Goal: Use online tool/utility: Utilize a website feature to perform a specific function

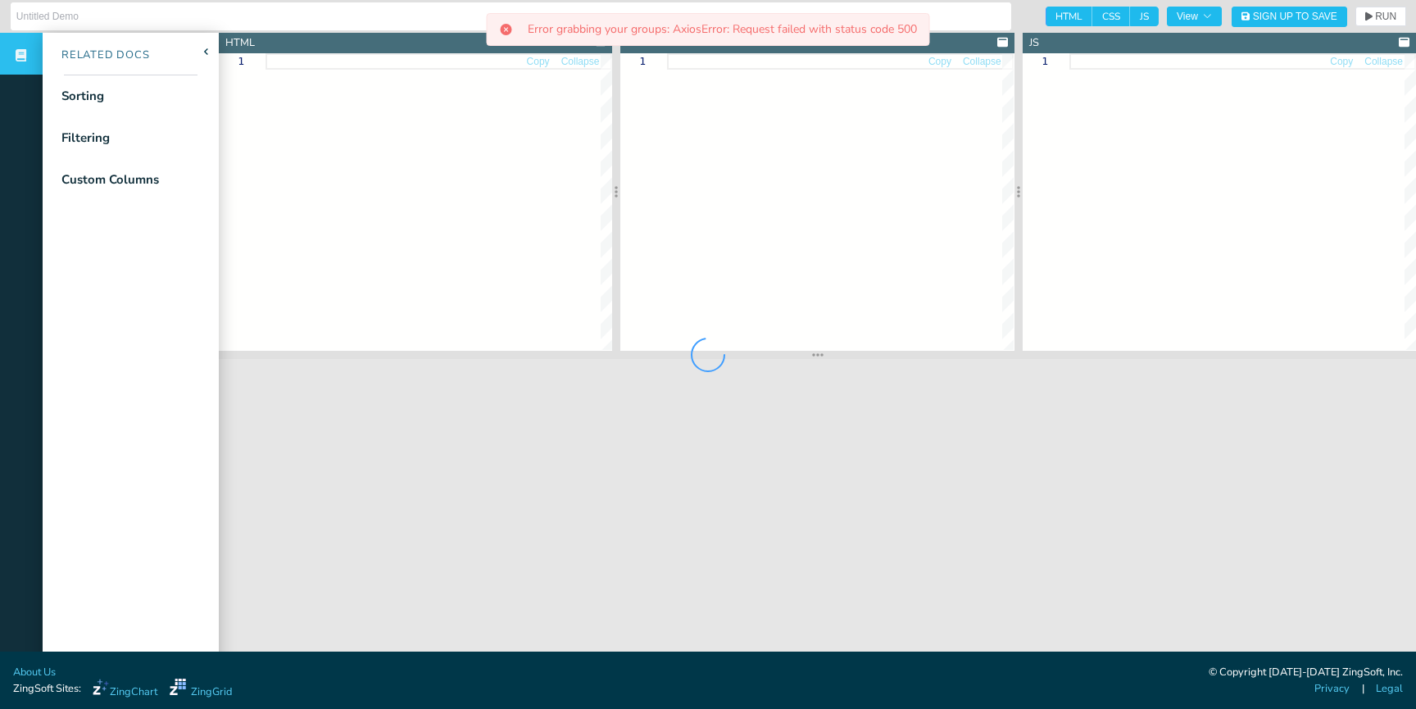
type input "Website Visitors"
type textarea "<!DOCTYPE html> <html class="zg-html"> <head> <meta charset="utf-8"> <title>Zin…"
type textarea ".zg-body { padding: 20px; background:#ffffff; font-family: 'Work Sans', sans-se…"
type textarea "var MINUTE = 1000 * 60; var HOUR = 1000 * 60 * 60; var DAY = 1000 * 60 * 60 * 2…"
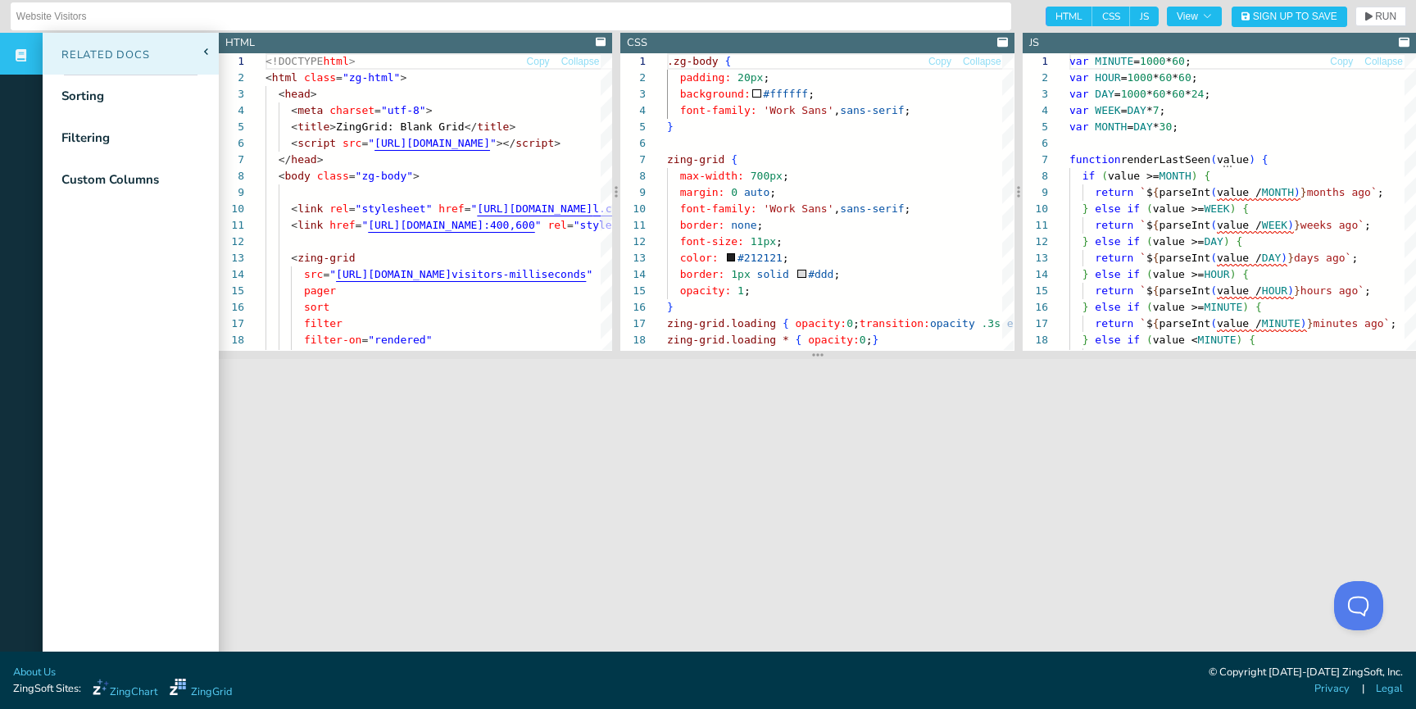
click at [206, 51] on icon at bounding box center [206, 51] width 6 height 7
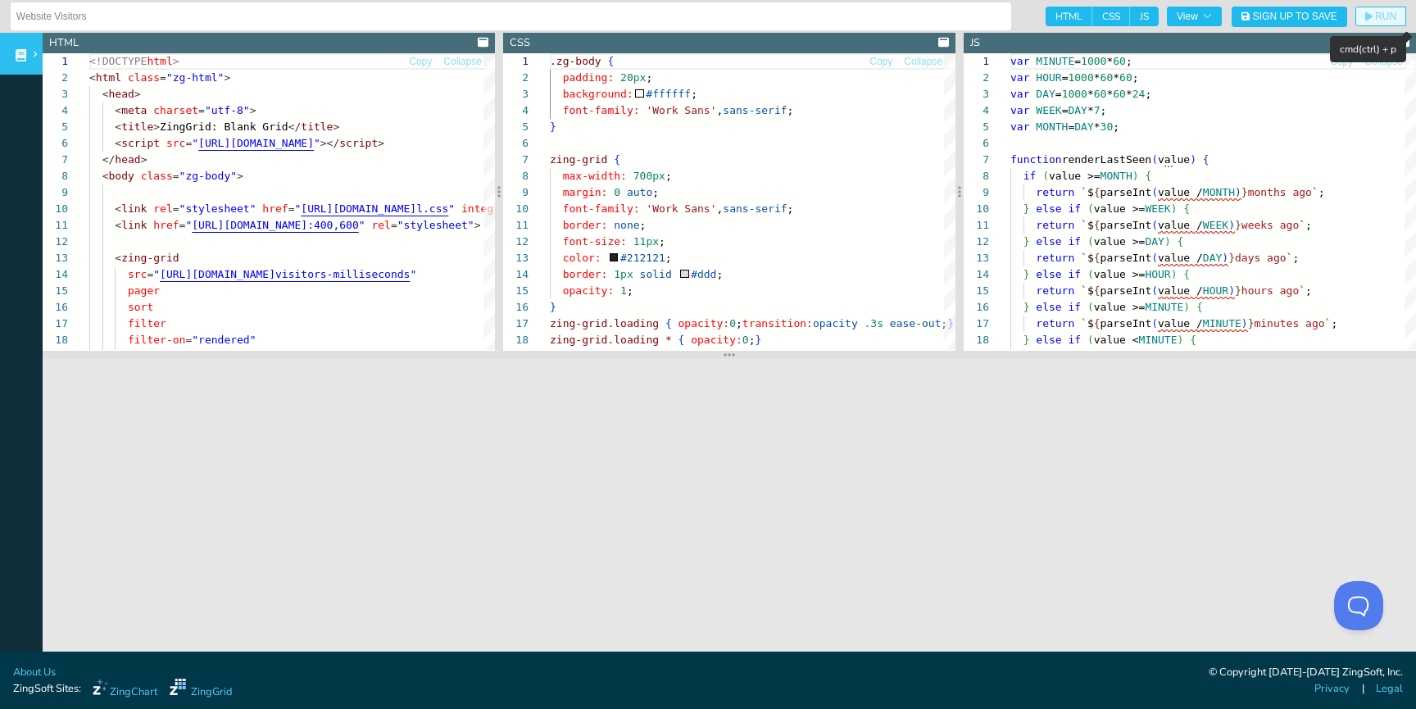
click at [1381, 18] on span "RUN" at bounding box center [1385, 16] width 21 height 10
type textarea ".zg-body { padding: 20px; background:#ffffff; font-family: 'Work Sans', sans-se…"
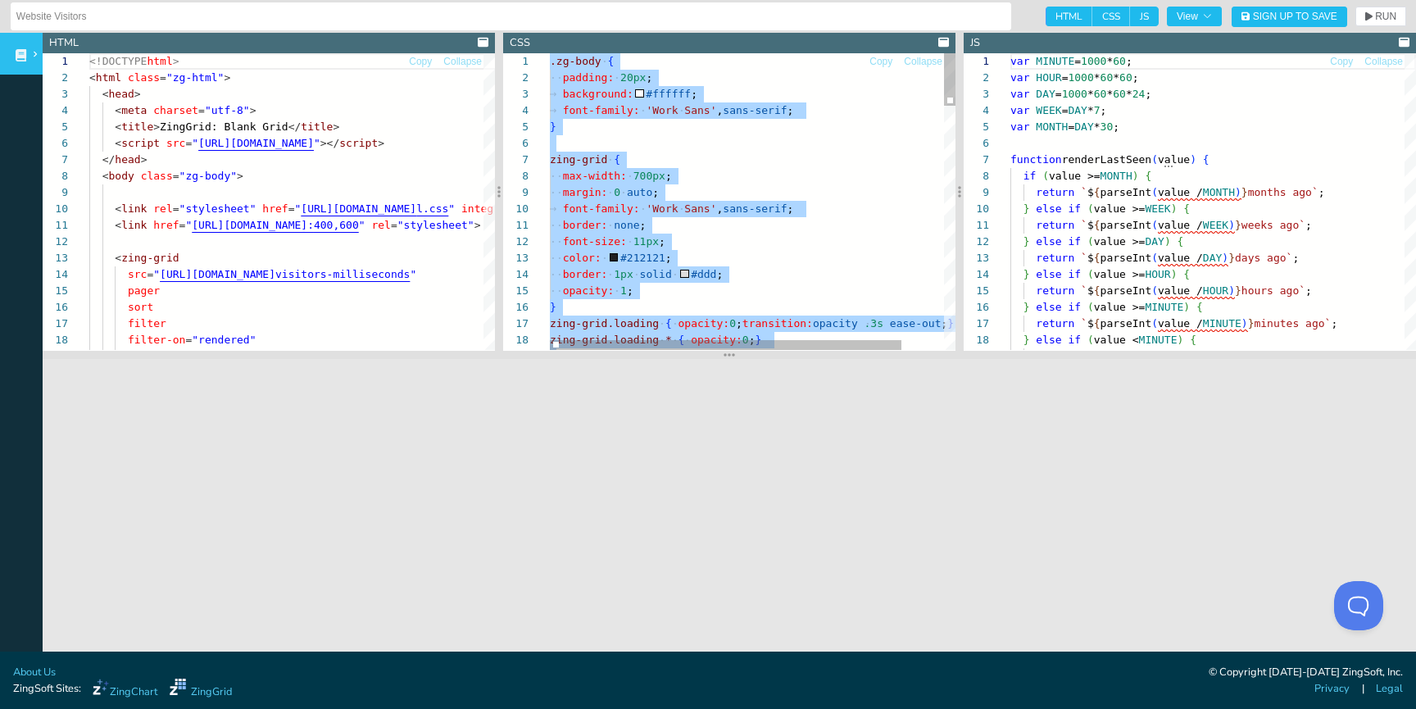
scroll to position [0, 0]
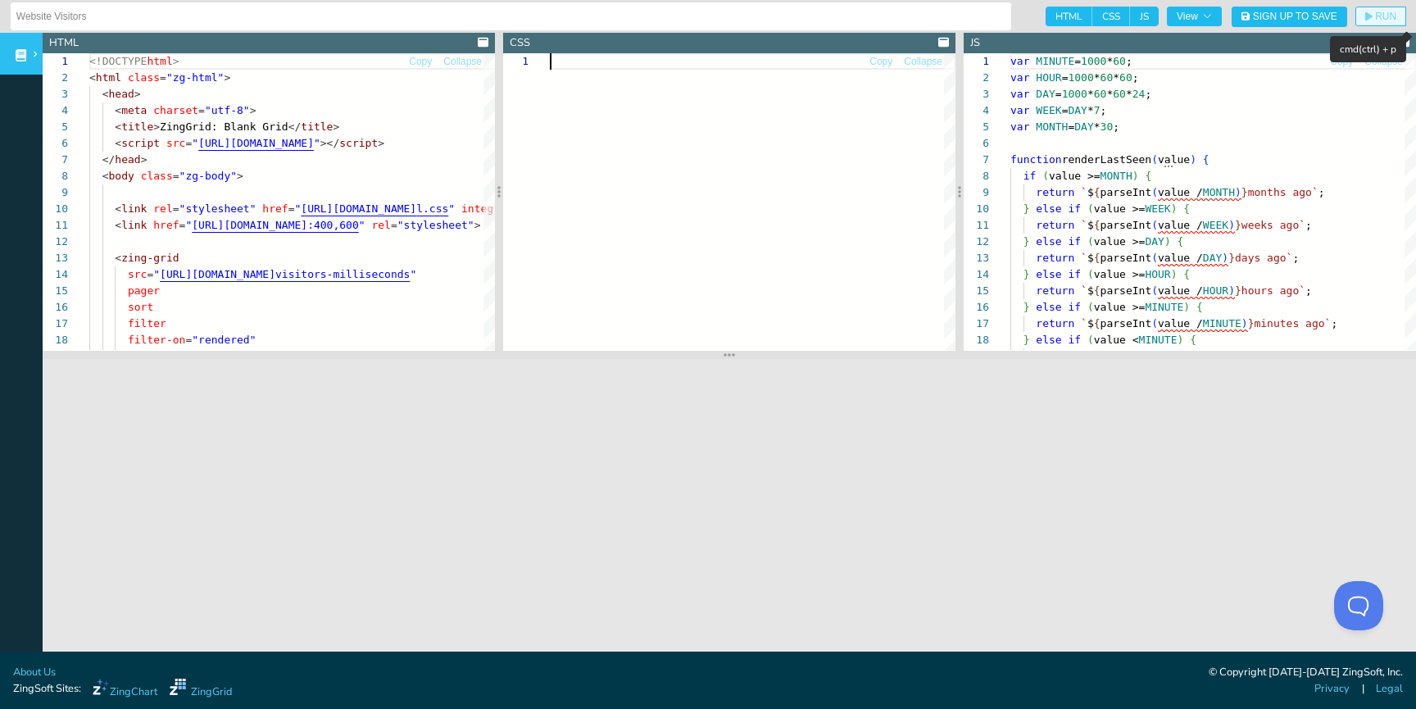
click at [1383, 14] on span "RUN" at bounding box center [1385, 16] width 21 height 10
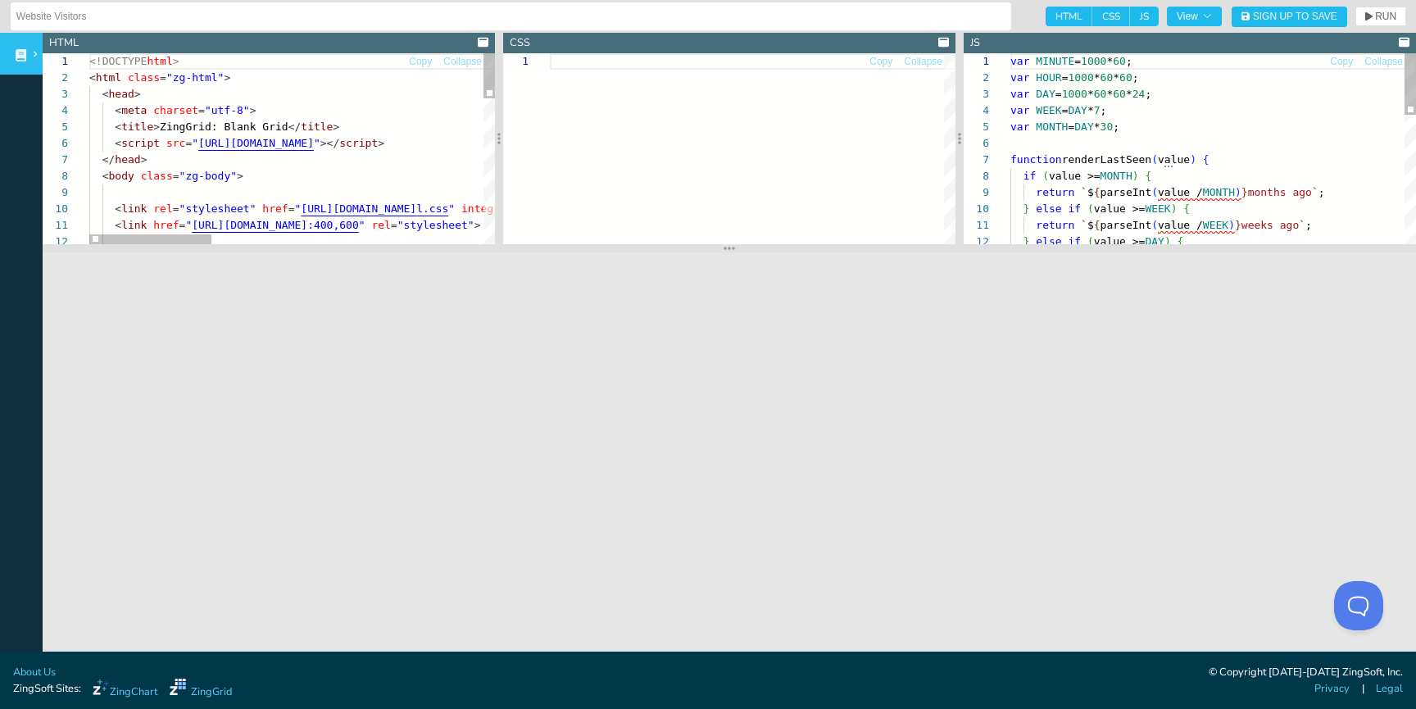
drag, startPoint x: 748, startPoint y: 353, endPoint x: 754, endPoint y: 238, distance: 115.7
click at [754, 244] on section at bounding box center [729, 248] width 1373 height 8
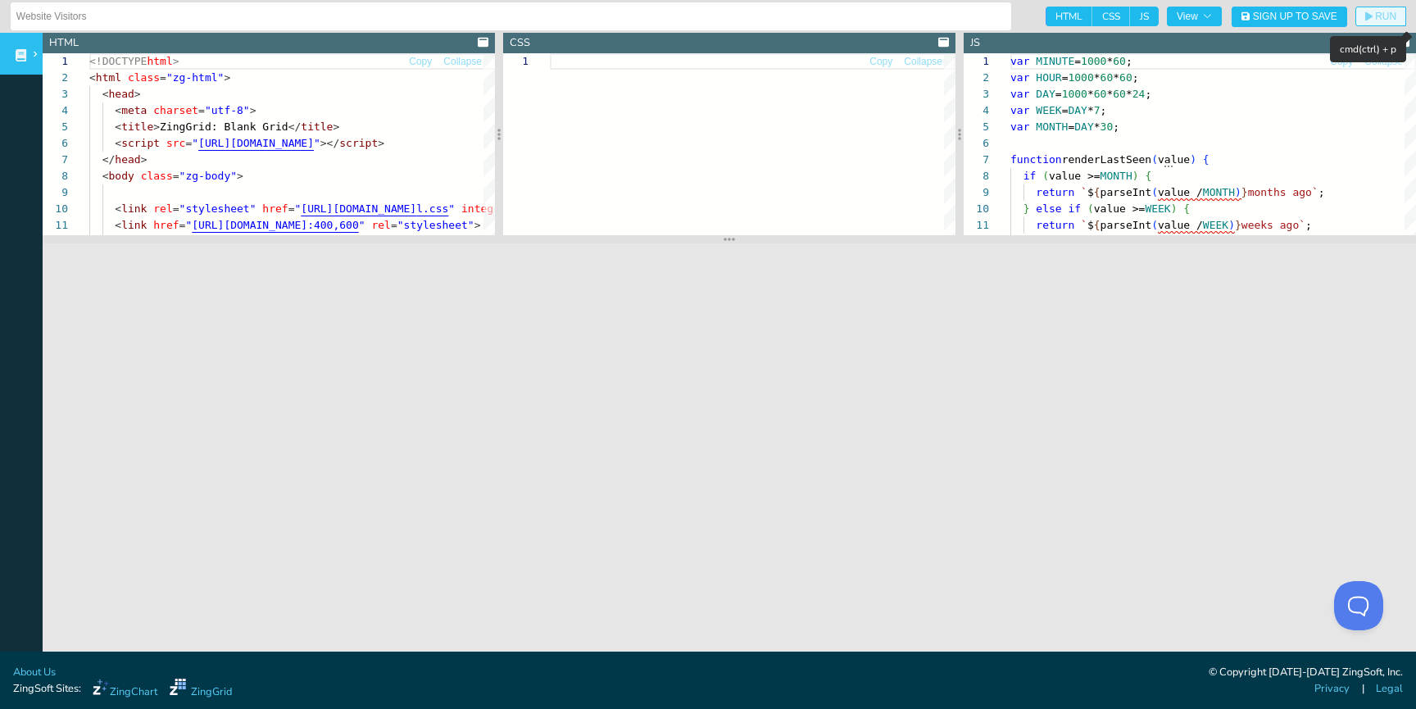
click at [1392, 16] on span "RUN" at bounding box center [1385, 16] width 21 height 10
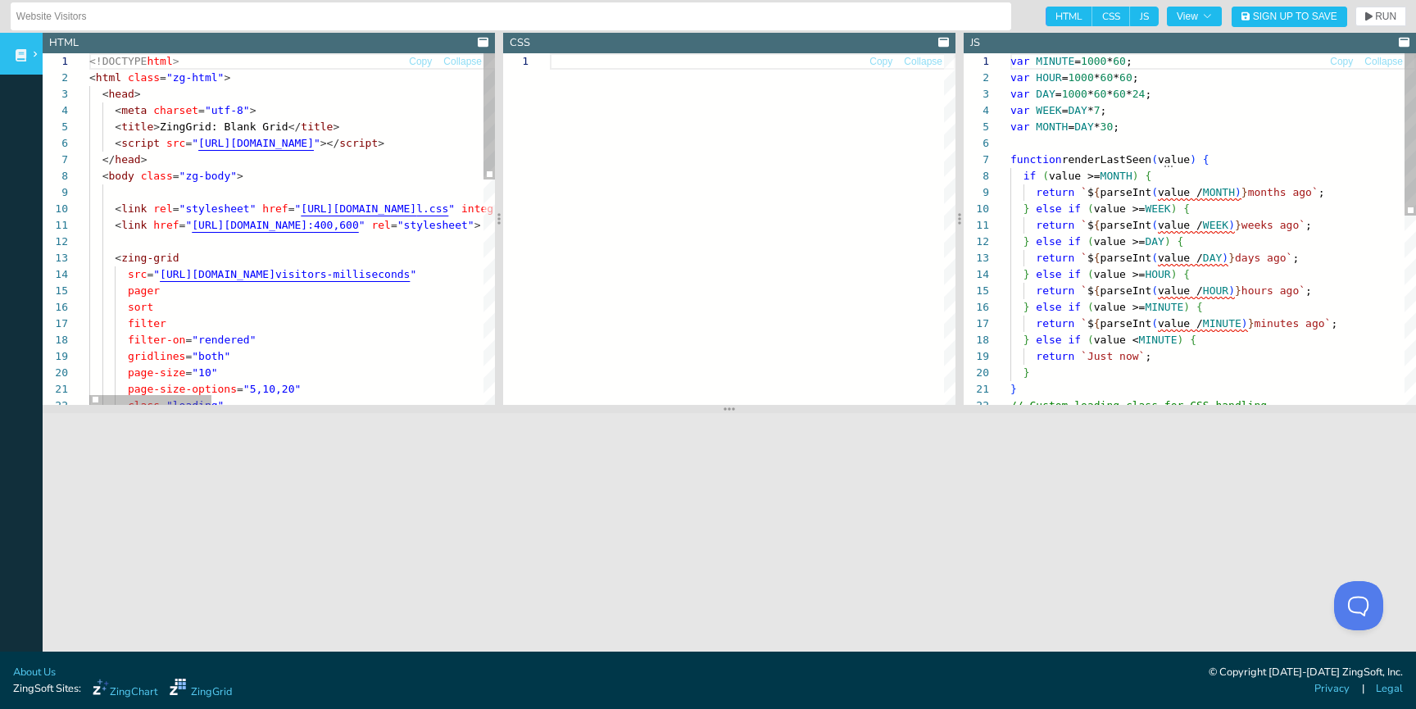
drag, startPoint x: 733, startPoint y: 237, endPoint x: 703, endPoint y: 406, distance: 172.3
click at [703, 407] on section at bounding box center [729, 409] width 1373 height 8
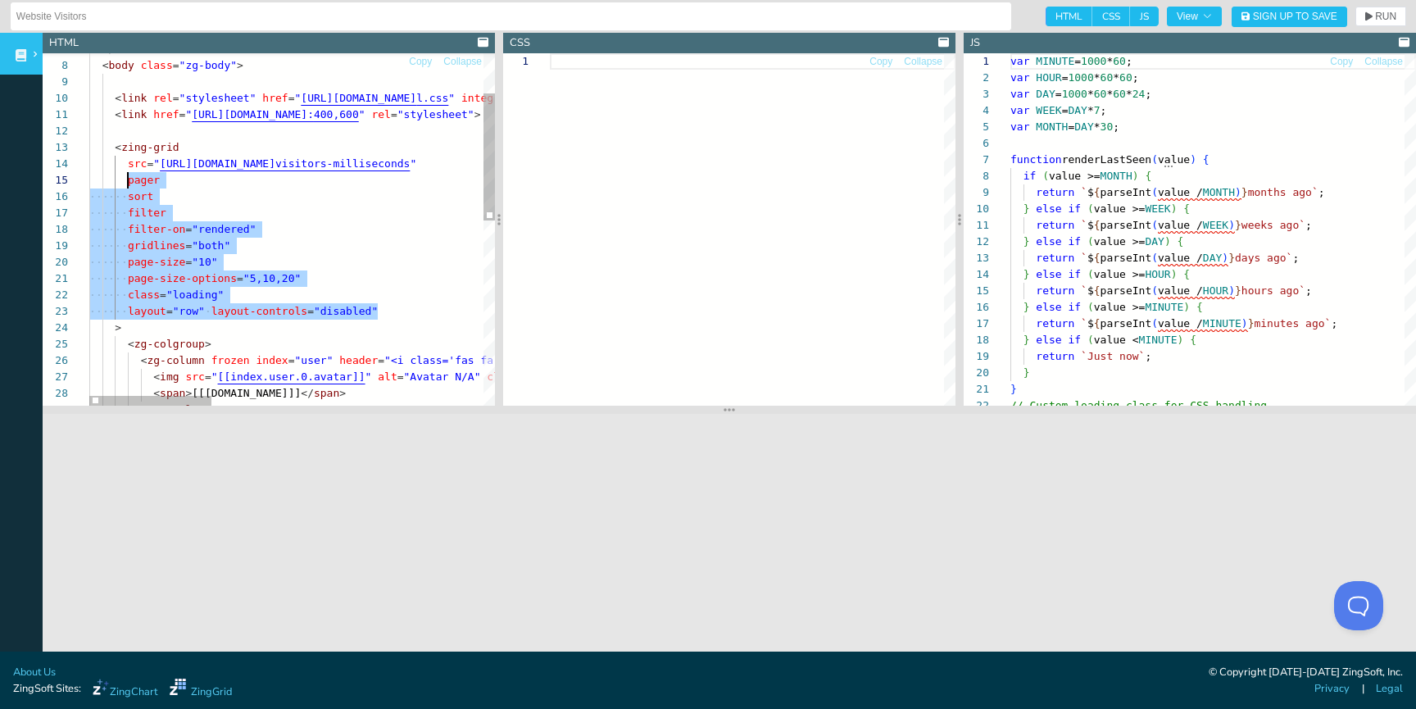
scroll to position [66, 39]
drag, startPoint x: 398, startPoint y: 311, endPoint x: 128, endPoint y: 183, distance: 299.4
click at [128, 183] on div "page-size = "10" page-size-options = "5,10,20" class = "loading" layout = "row"…" at bounding box center [742, 430] width 1307 height 975
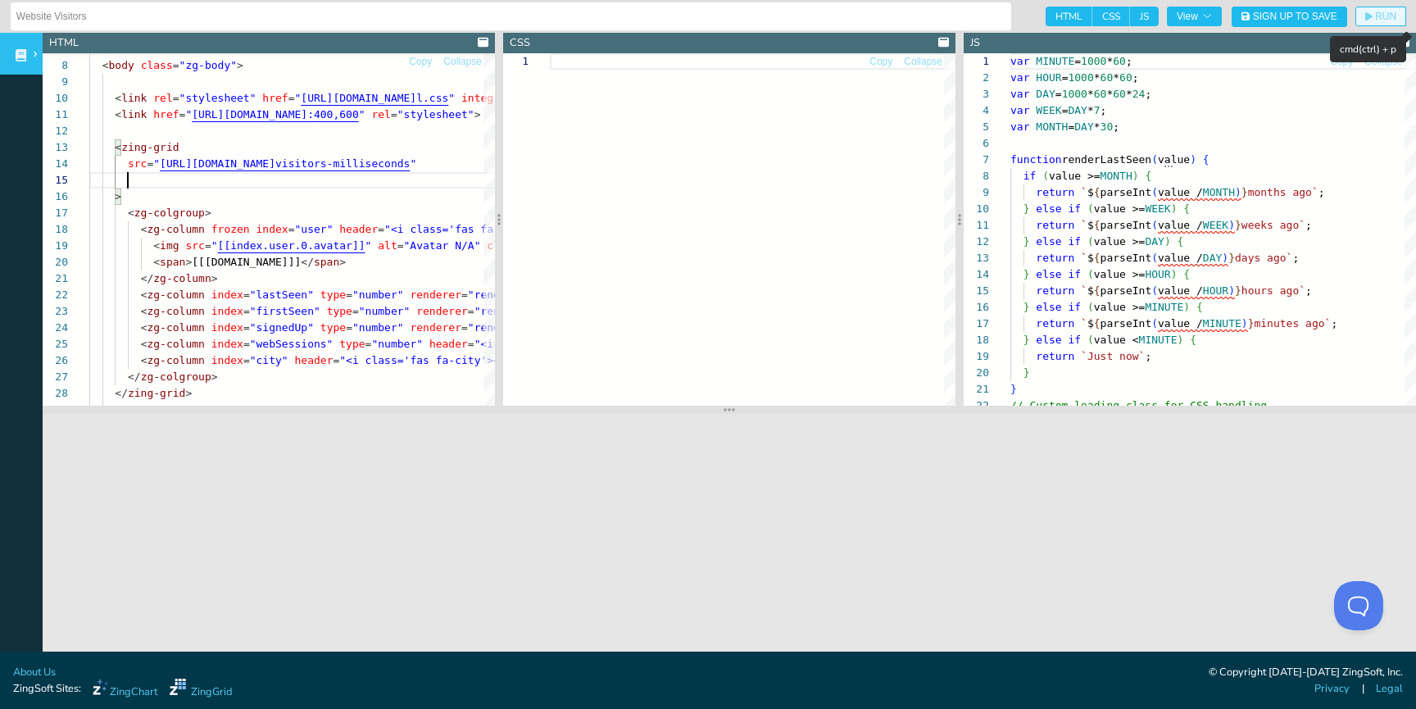
click at [1375, 12] on span "RUN" at bounding box center [1385, 16] width 21 height 10
click at [758, 183] on div at bounding box center [753, 229] width 406 height 352
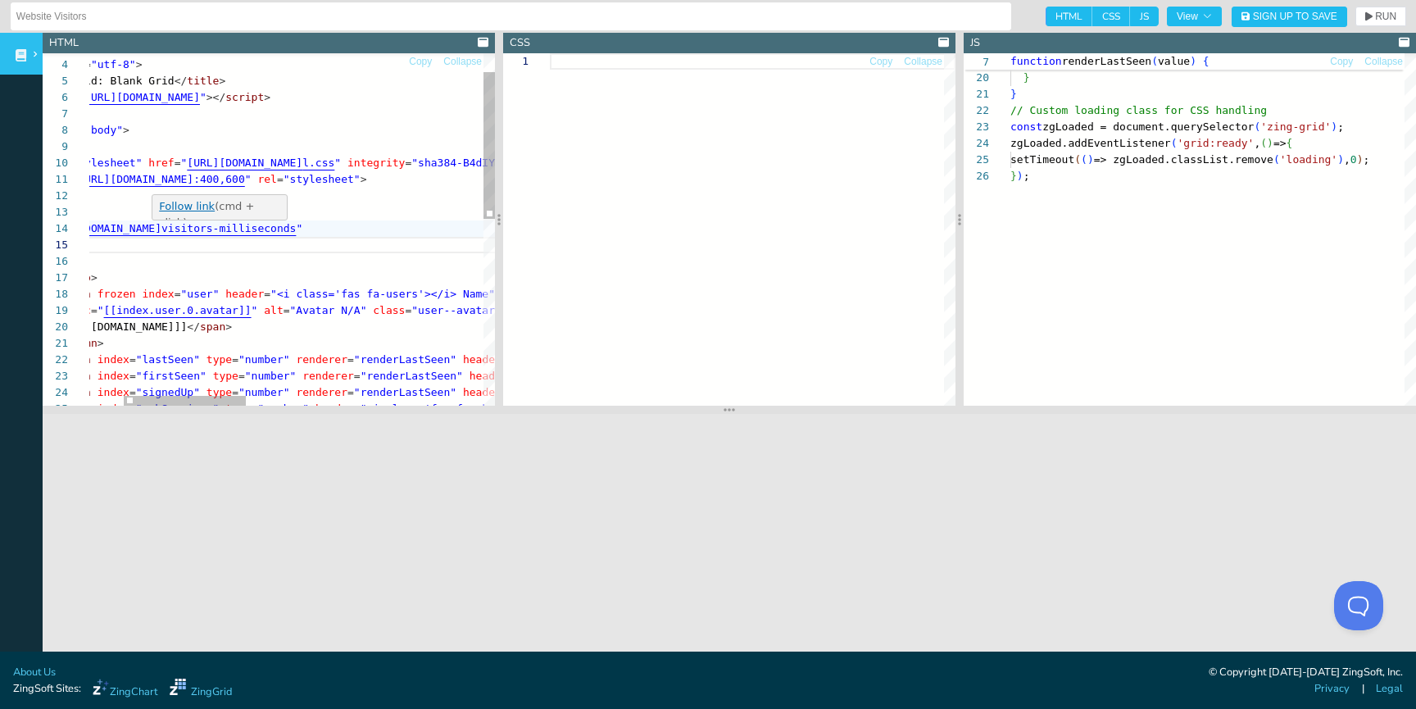
scroll to position [49, 308]
click at [281, 229] on div "> < zg-colgroup > < zg-column frozen index = "user" header = "<i class='fas fa-…" at bounding box center [628, 429] width 1307 height 844
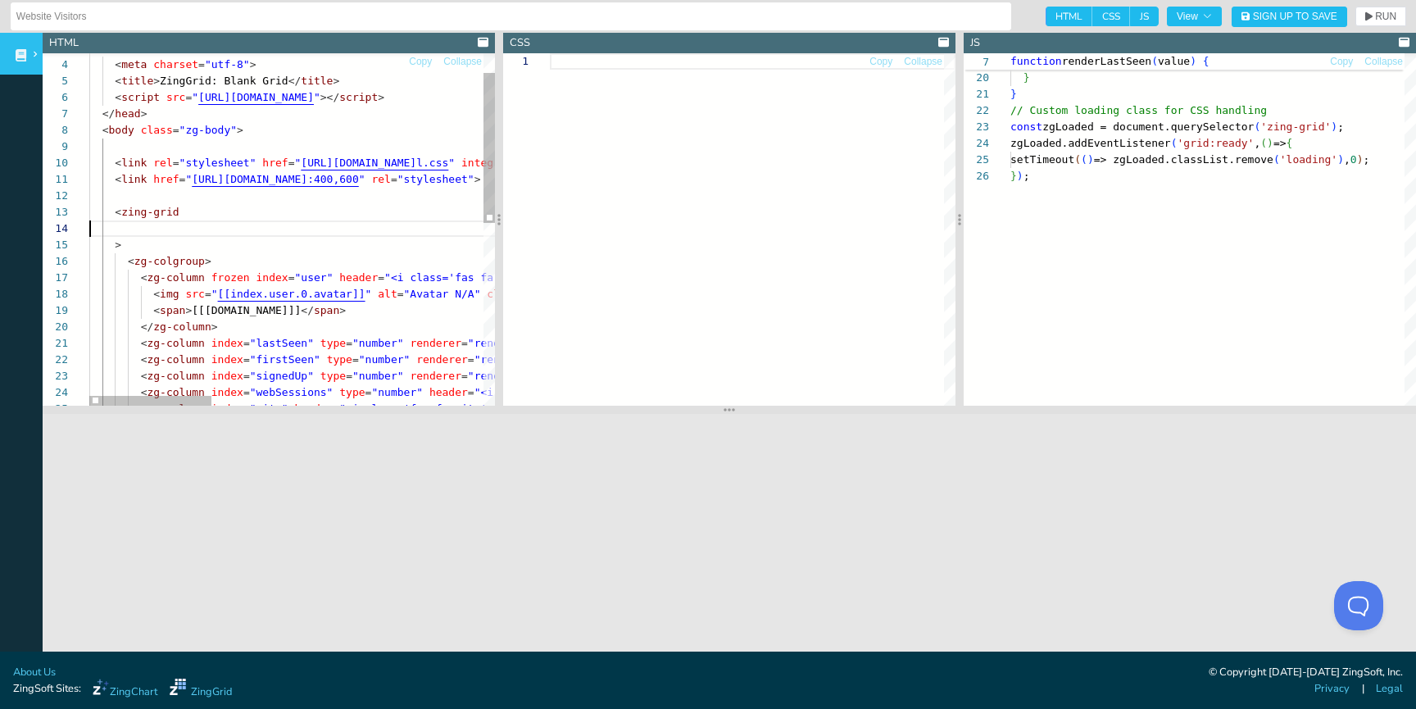
scroll to position [49, 0]
click at [1381, 14] on span "RUN" at bounding box center [1385, 16] width 21 height 10
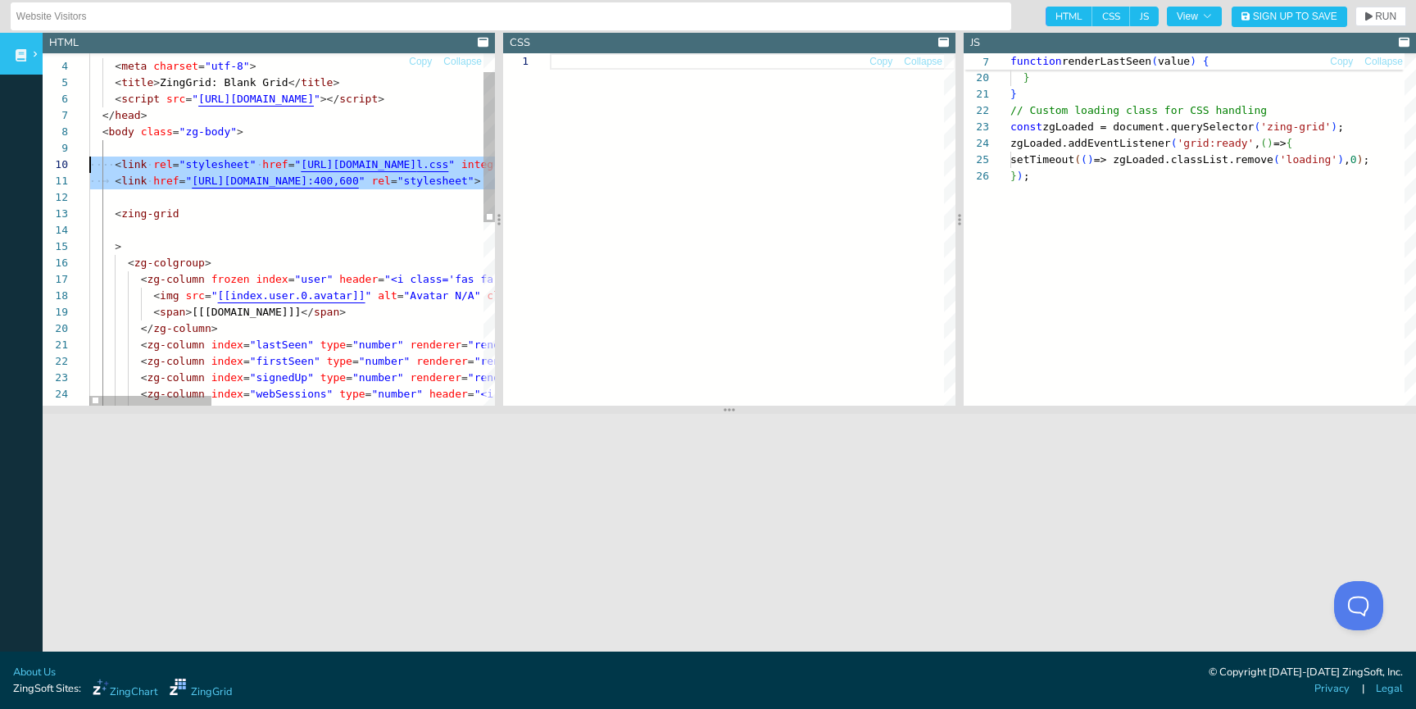
drag, startPoint x: 310, startPoint y: 179, endPoint x: 4, endPoint y: 168, distance: 305.8
click at [89, 168] on div "> < zg-colgroup > < zg-column frozen index = "user" header = "<i class='fas fa-…" at bounding box center [742, 423] width 1307 height 828
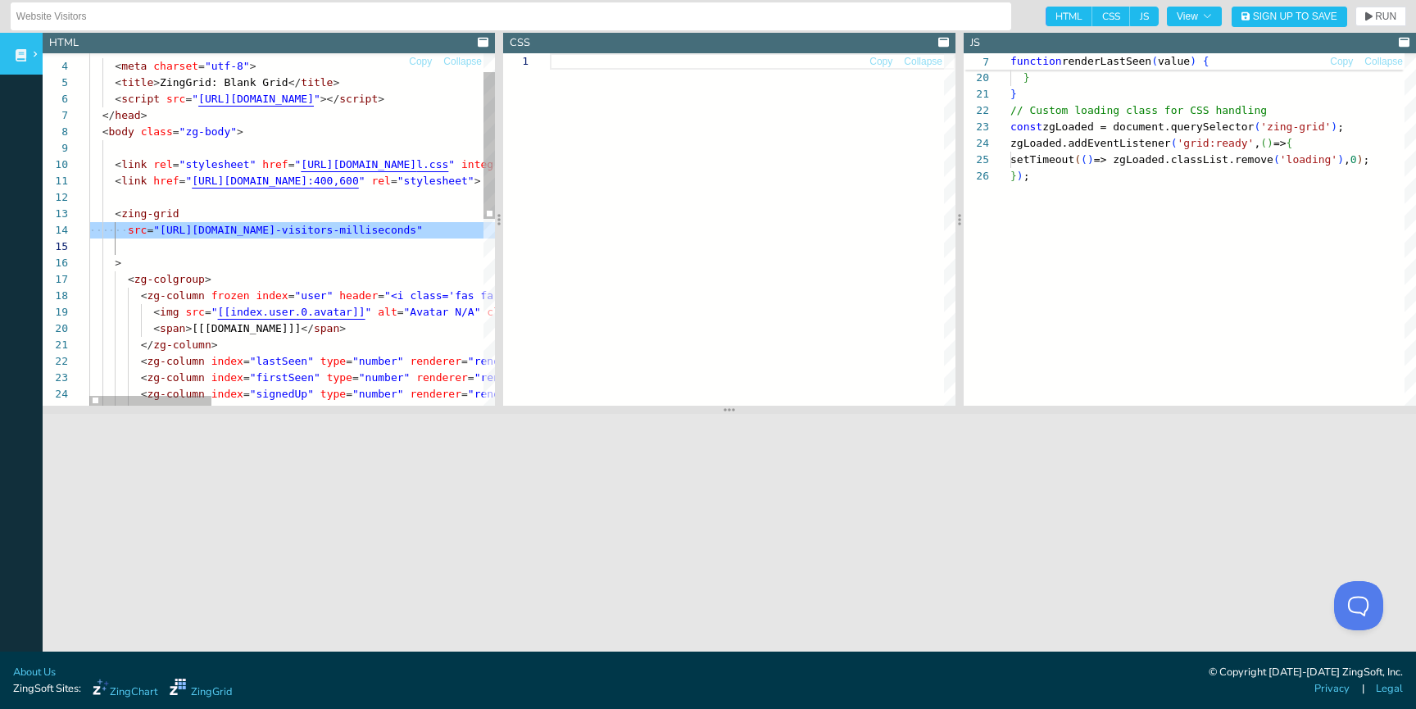
scroll to position [16, 0]
click at [290, 189] on div "> < zg-colgroup > < zg-column frozen index = "user" header = "<i class='fas fa-…" at bounding box center [742, 431] width 1307 height 844
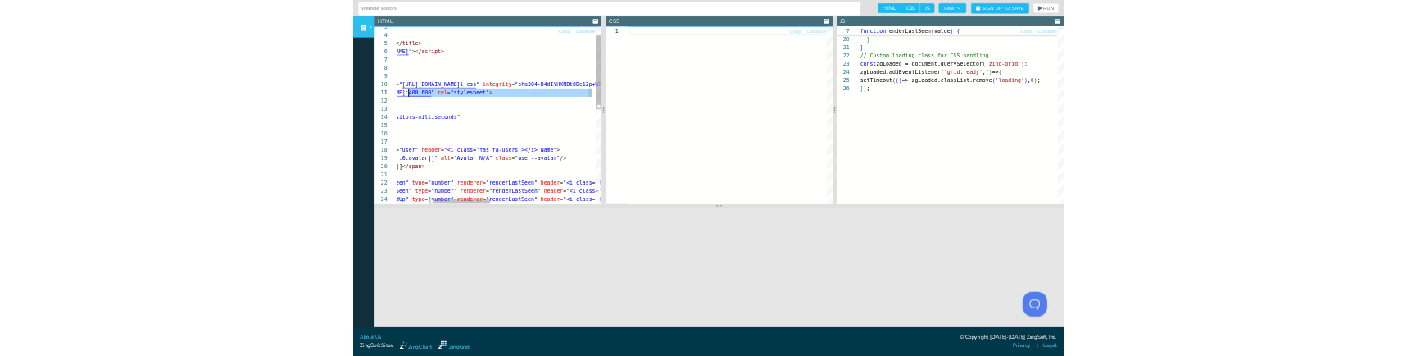
scroll to position [147, 0]
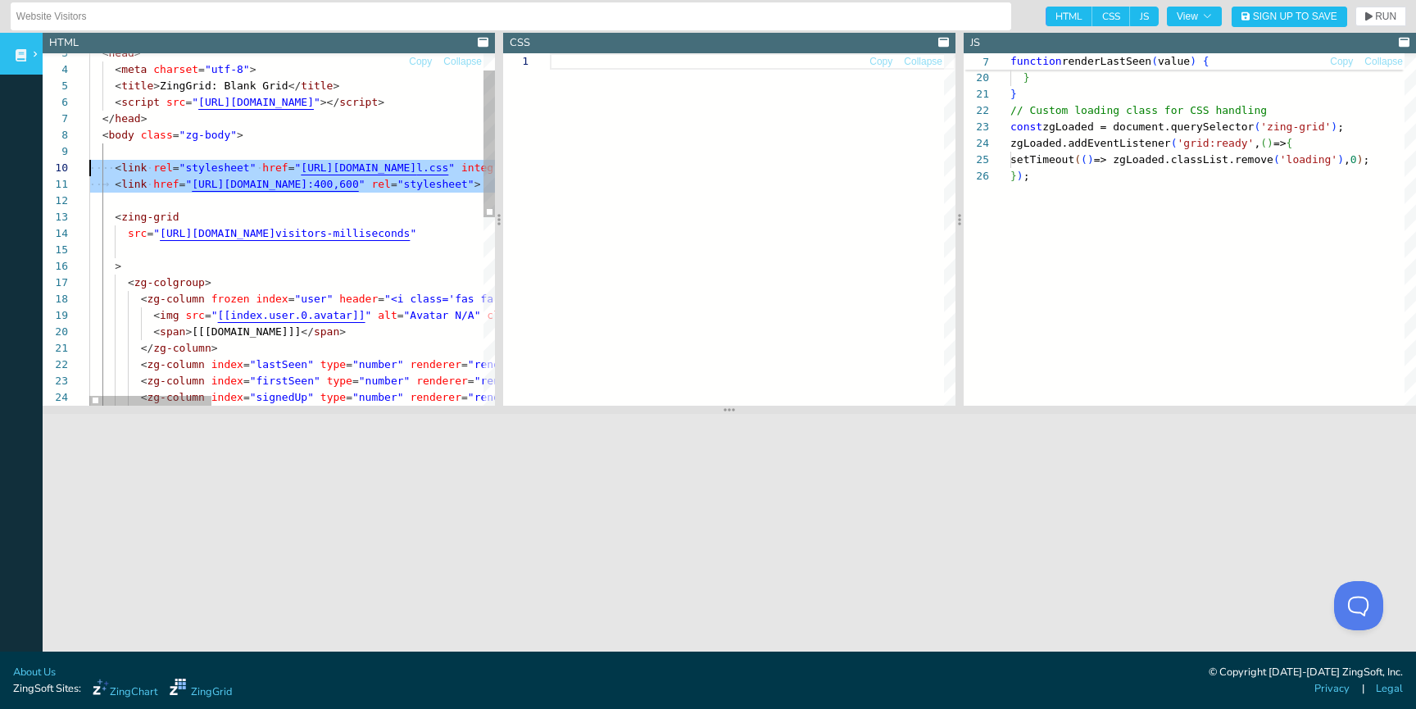
drag, startPoint x: 478, startPoint y: 182, endPoint x: 1, endPoint y: 161, distance: 478.1
click at [89, 161] on div "> < zg-colgroup > < zg-column frozen index = "user" header = "<i class='fas fa-…" at bounding box center [742, 434] width 1307 height 844
type textarea "<!DOCTYPE html> <html class="zg-html"> <head> <meta charset="utf-8"> <title>Zin…"
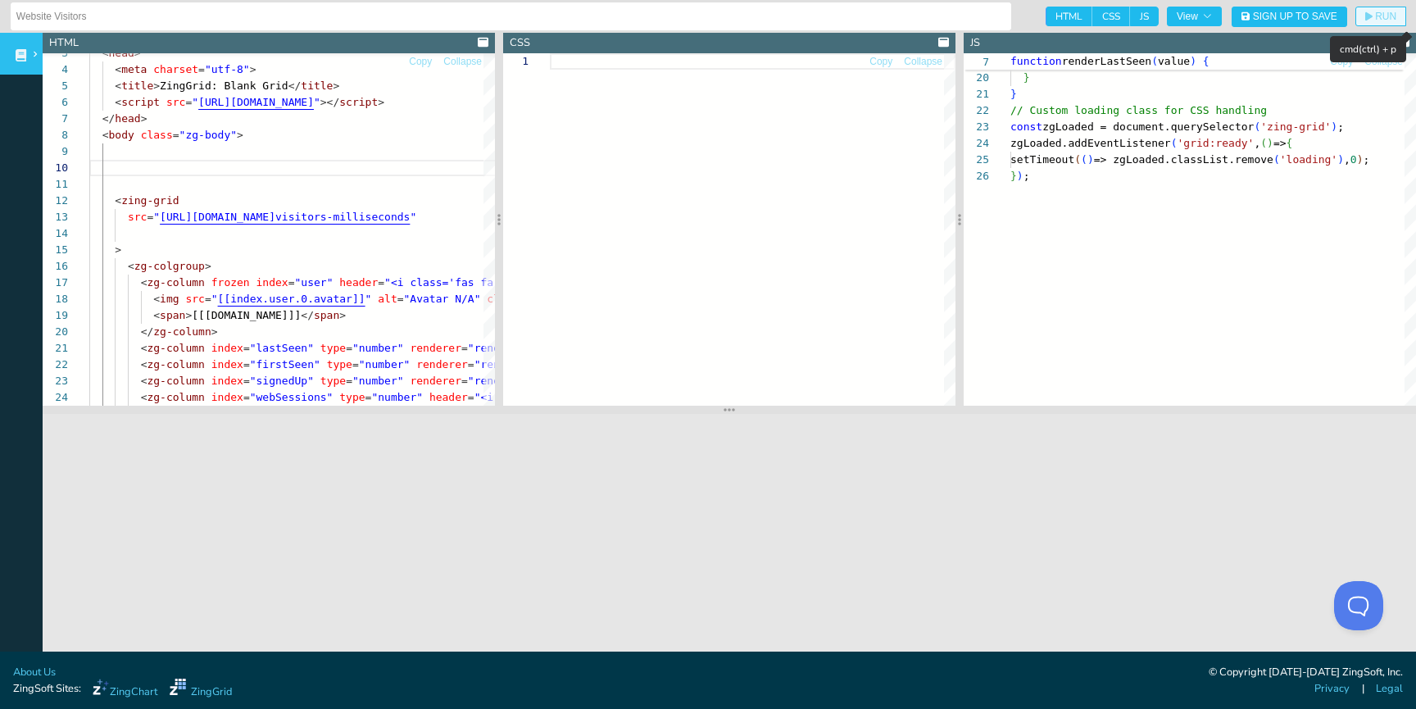
click at [1381, 16] on span "RUN" at bounding box center [1385, 16] width 21 height 10
